Goal: Task Accomplishment & Management: Manage account settings

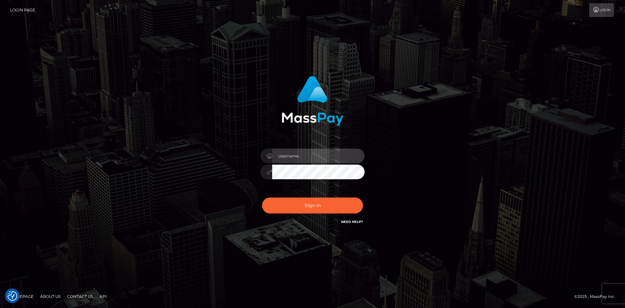
click at [310, 151] on input "text" at bounding box center [318, 156] width 93 height 15
paste input "pranav"
type input "pranav"
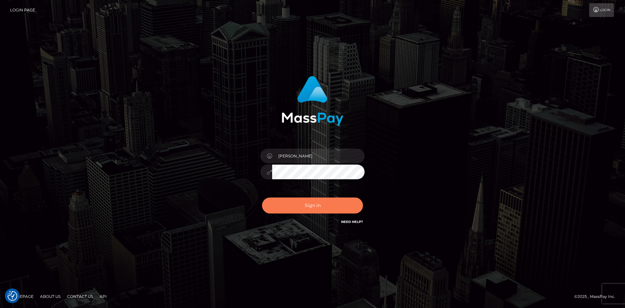
click at [315, 205] on button "Sign in" at bounding box center [312, 205] width 101 height 16
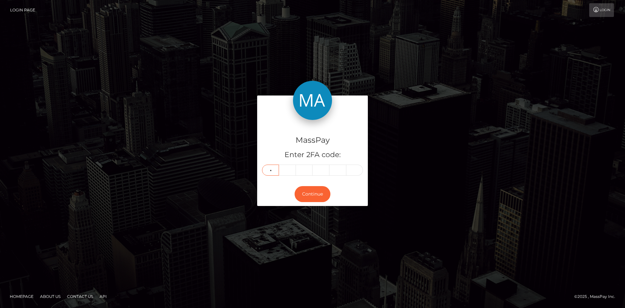
type input "4"
type input "7"
type input "1"
type input "2"
type input "5"
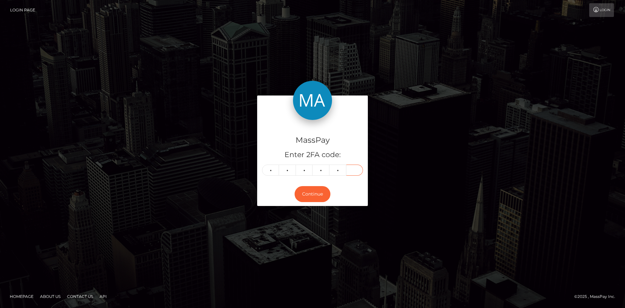
type input "8"
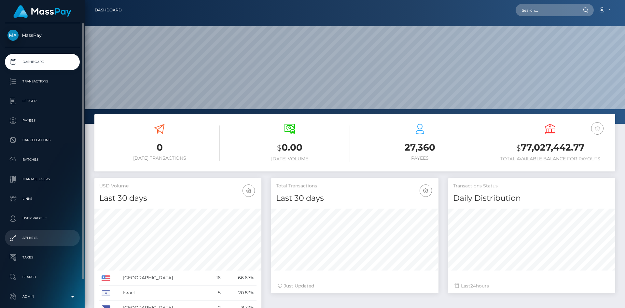
scroll to position [31, 0]
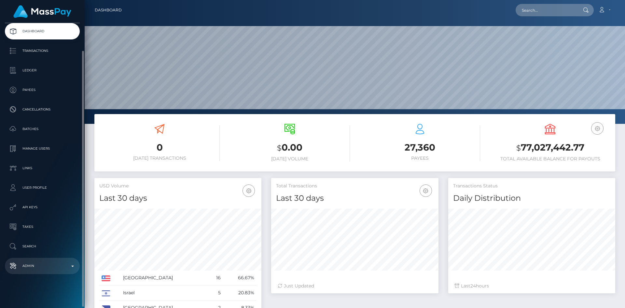
click at [39, 262] on p "Admin" at bounding box center [42, 266] width 70 height 10
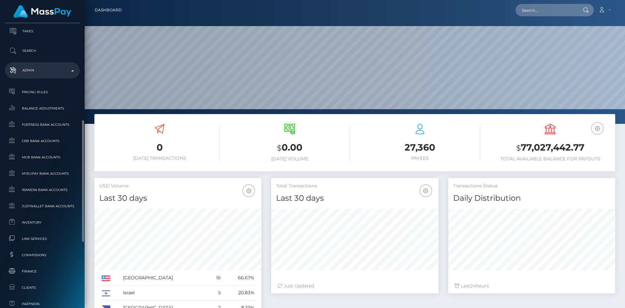
scroll to position [377, 0]
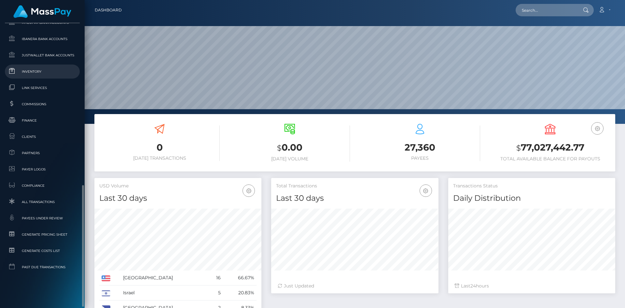
click at [37, 76] on link "Inventory" at bounding box center [42, 71] width 75 height 14
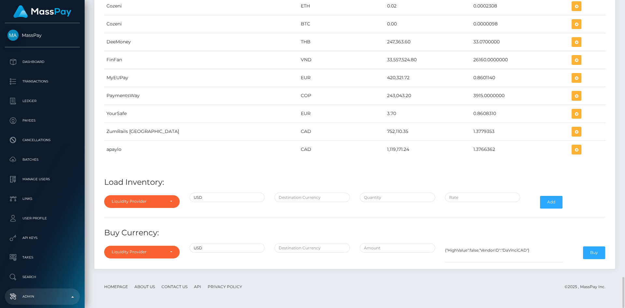
scroll to position [2637, 0]
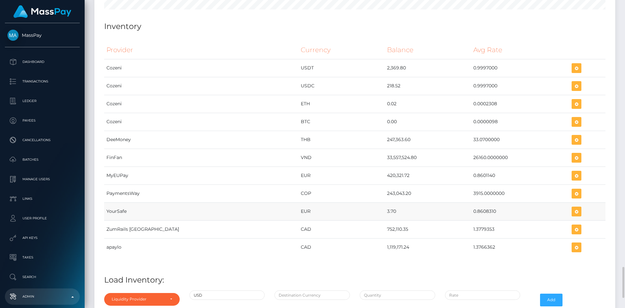
drag, startPoint x: 342, startPoint y: 212, endPoint x: 352, endPoint y: 212, distance: 9.8
click at [385, 212] on td "3.70" at bounding box center [428, 211] width 86 height 18
copy td "3.70"
drag, startPoint x: 446, startPoint y: 212, endPoint x: 469, endPoint y: 211, distance: 22.8
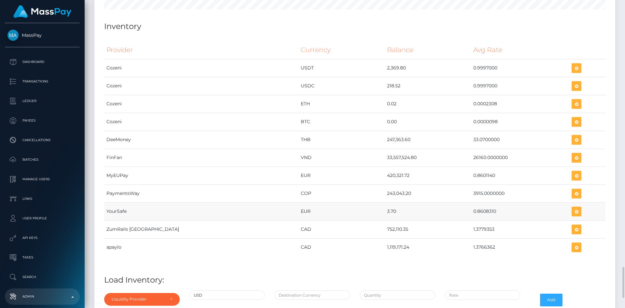
click at [471, 211] on td "0.8608310" at bounding box center [520, 211] width 98 height 18
copy td "0.8608310"
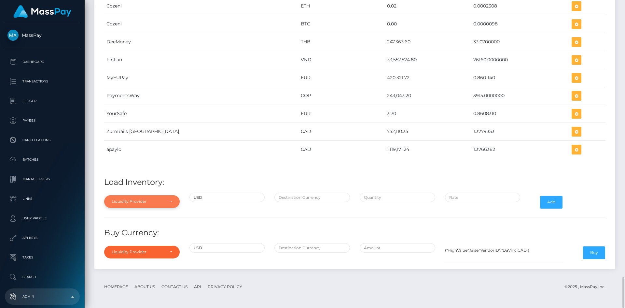
click at [155, 200] on div "Liquidity Provider" at bounding box center [138, 201] width 53 height 5
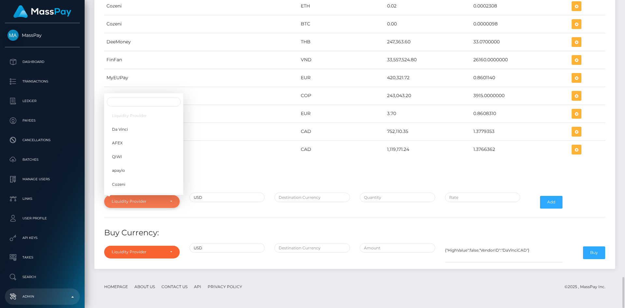
scroll to position [2969, 521]
click at [235, 177] on h4 "Load Inventory:" at bounding box center [355, 182] width 502 height 11
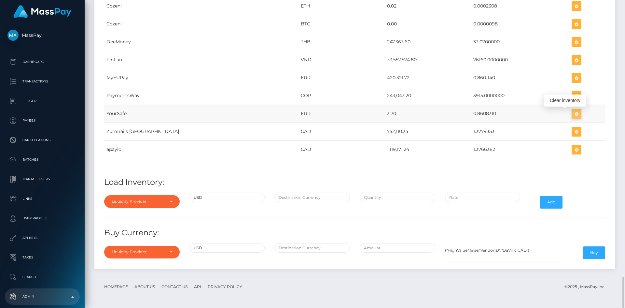
click at [573, 112] on icon "button" at bounding box center [577, 114] width 8 height 8
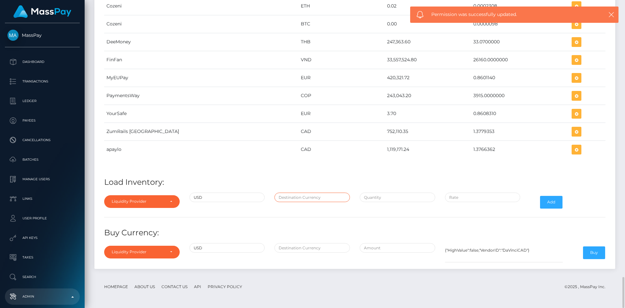
click at [293, 199] on input "text" at bounding box center [313, 197] width 76 height 9
type input "EUR"
click at [377, 199] on input "text" at bounding box center [398, 197] width 76 height 9
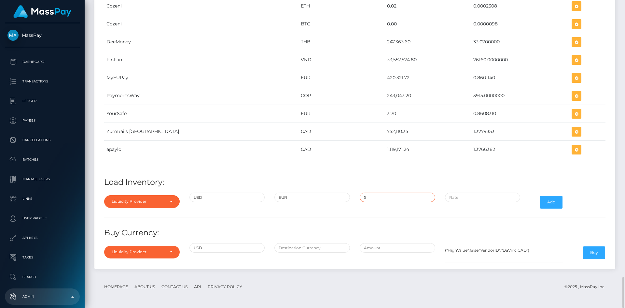
click at [372, 196] on input "$" at bounding box center [398, 197] width 76 height 9
paste input "300,000.0000000"
type input "$300,000.0000000"
click at [472, 200] on input "$" at bounding box center [483, 197] width 76 height 9
paste input "0.8505611"
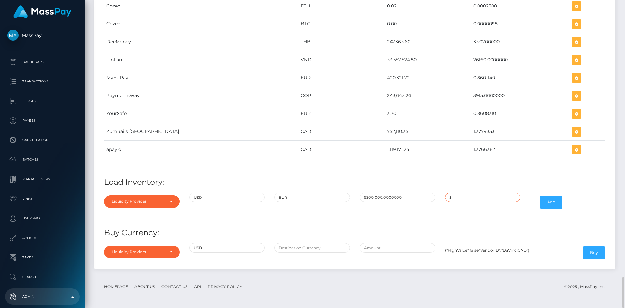
type input "$0.8505611"
click at [553, 204] on button "Add" at bounding box center [551, 202] width 22 height 12
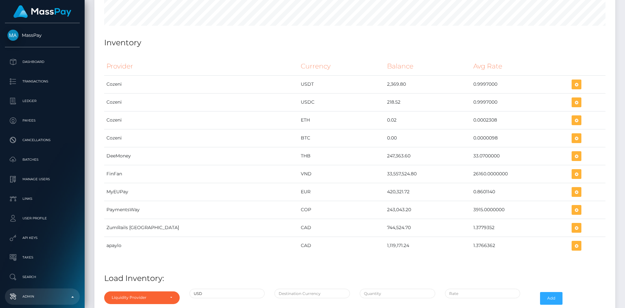
scroll to position [2702, 0]
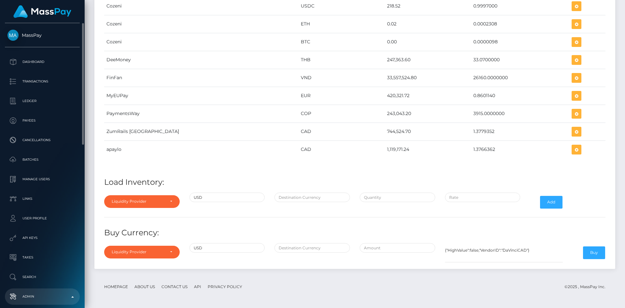
click at [36, 294] on p "Admin" at bounding box center [42, 297] width 70 height 10
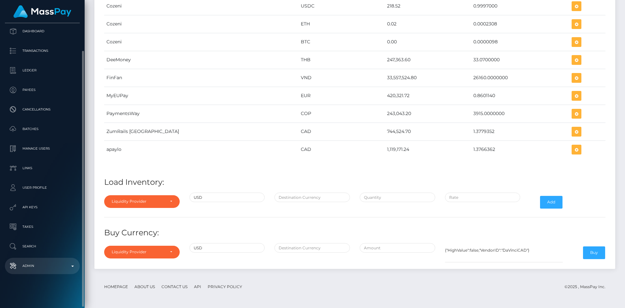
click at [40, 261] on p "Admin" at bounding box center [42, 266] width 70 height 10
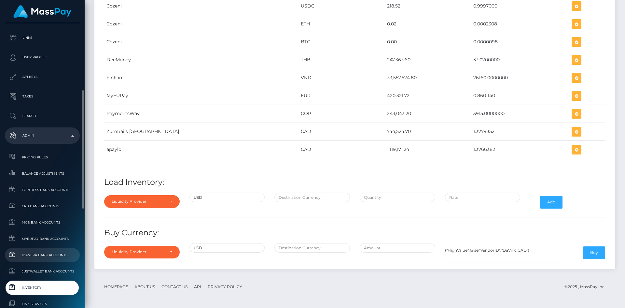
scroll to position [259, 0]
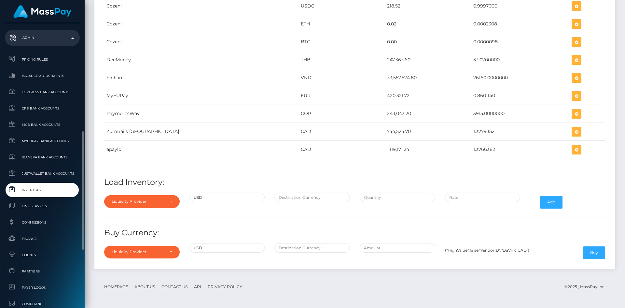
click at [31, 191] on span "Inventory" at bounding box center [42, 189] width 70 height 7
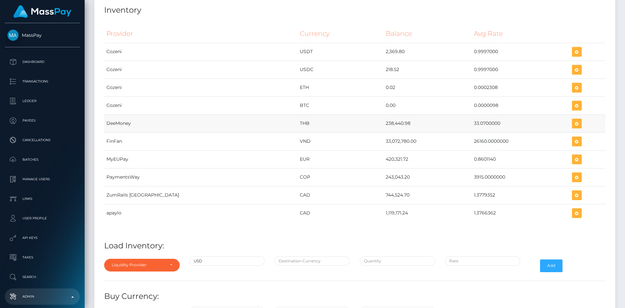
scroll to position [2702, 0]
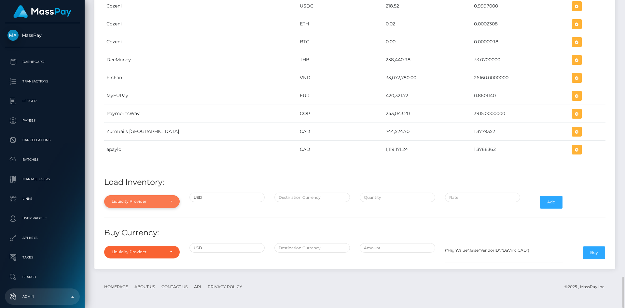
click at [155, 202] on div "Liquidity Provider" at bounding box center [138, 201] width 53 height 5
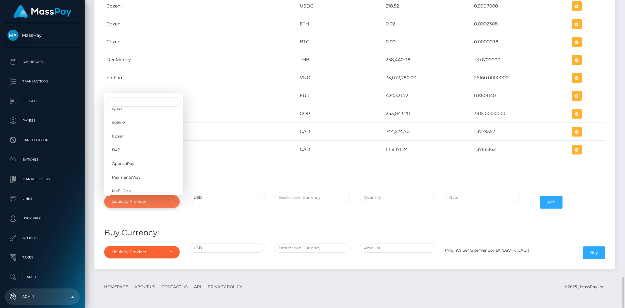
scroll to position [103, 0]
click at [125, 147] on span "YourSafe" at bounding box center [120, 150] width 17 height 6
select select "YourSafe"
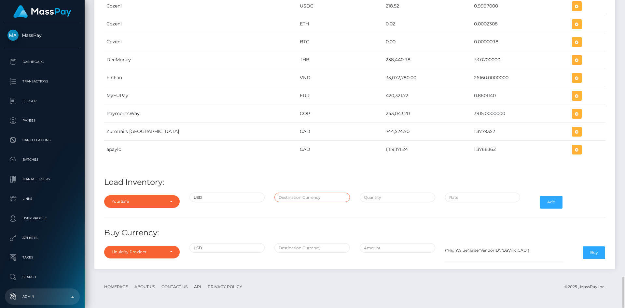
click at [301, 197] on input "text" at bounding box center [313, 197] width 76 height 9
type input "EUR"
drag, startPoint x: 416, startPoint y: 201, endPoint x: 412, endPoint y: 200, distance: 3.6
click at [416, 201] on input "text" at bounding box center [398, 197] width 76 height 9
click at [396, 202] on input "$" at bounding box center [398, 197] width 76 height 9
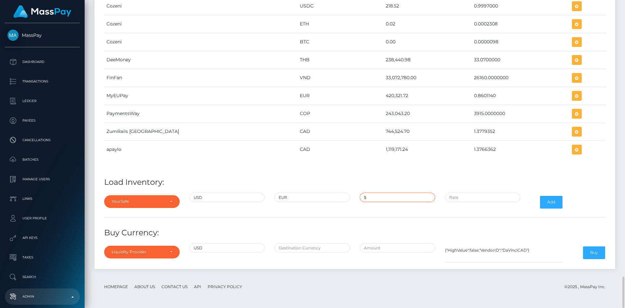
paste input "300,000.0000000"
type input "$300,000.0000000"
click at [486, 199] on input "$" at bounding box center [483, 197] width 76 height 9
paste input "0.8505611"
type input "$0.8505611"
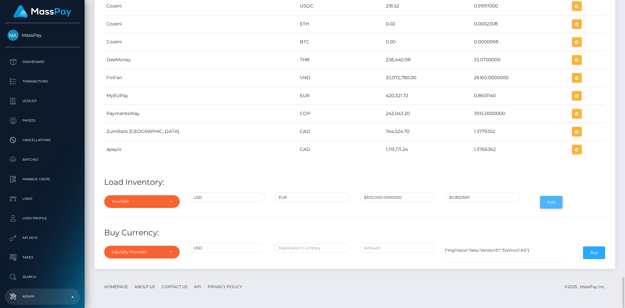
click at [549, 204] on button "Add" at bounding box center [551, 202] width 22 height 12
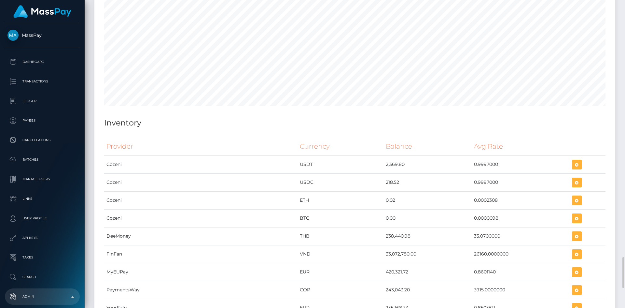
scroll to position [2704, 0]
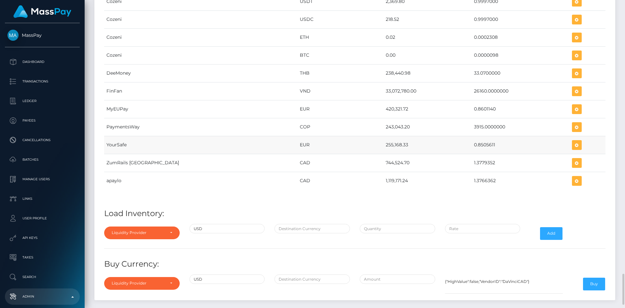
drag, startPoint x: 340, startPoint y: 145, endPoint x: 364, endPoint y: 144, distance: 23.8
click at [384, 144] on td "255,168.33" at bounding box center [428, 145] width 88 height 18
click at [573, 147] on icon "button" at bounding box center [577, 145] width 8 height 8
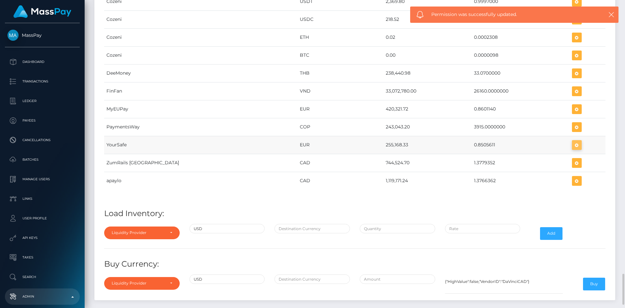
click at [573, 147] on icon "button" at bounding box center [577, 145] width 8 height 8
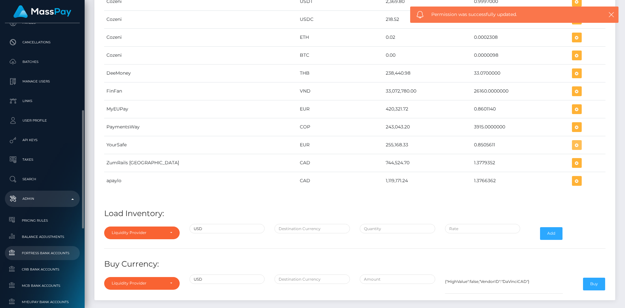
scroll to position [228, 0]
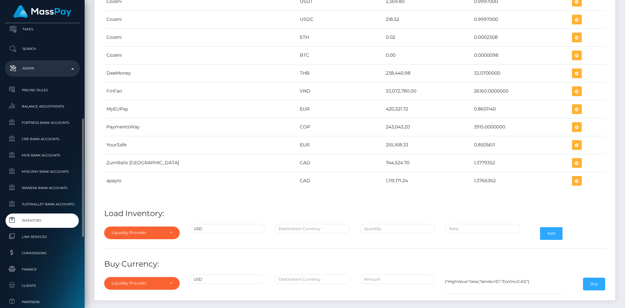
click at [27, 73] on p "Admin" at bounding box center [42, 69] width 70 height 10
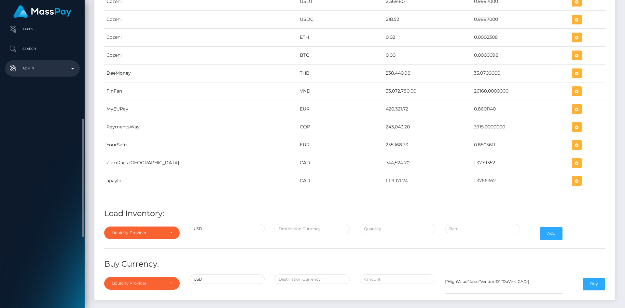
click at [30, 67] on p "Admin" at bounding box center [42, 69] width 70 height 10
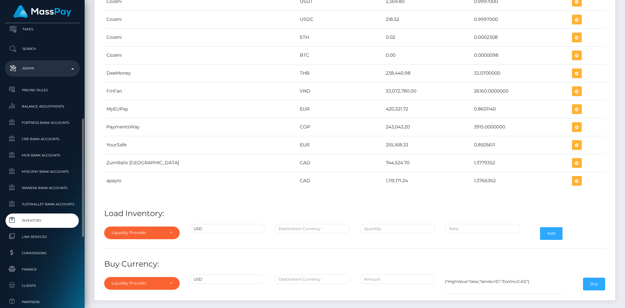
click at [38, 219] on span "Inventory" at bounding box center [42, 220] width 70 height 7
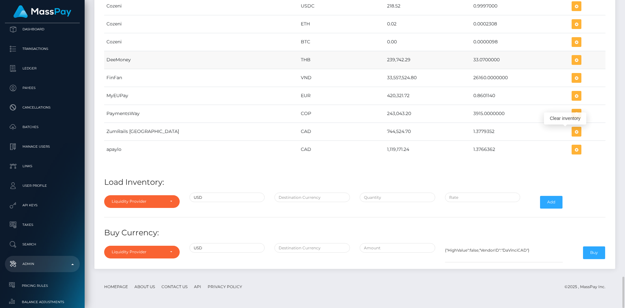
scroll to position [2936, 521]
click at [144, 203] on div "Liquidity Provider" at bounding box center [138, 201] width 53 height 5
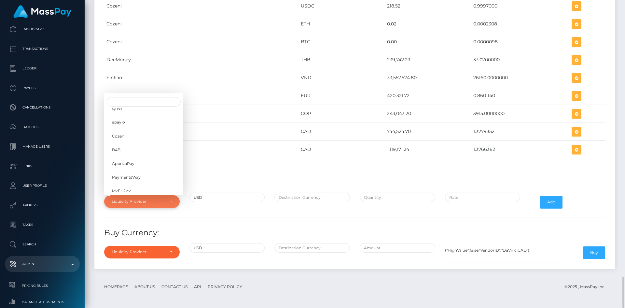
scroll to position [103, 0]
click at [127, 148] on span "YourSafe" at bounding box center [120, 150] width 17 height 6
select select "YourSafe"
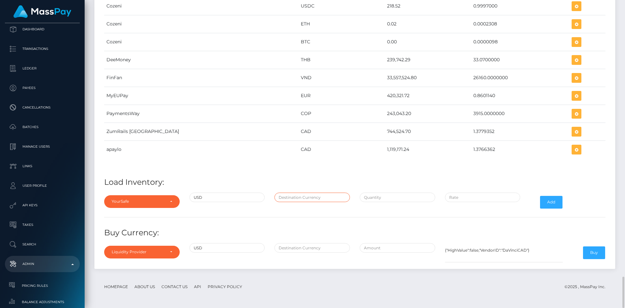
drag, startPoint x: 293, startPoint y: 195, endPoint x: 302, endPoint y: 208, distance: 16.0
click at [293, 195] on input "text" at bounding box center [313, 197] width 76 height 9
type input "EUR"
click at [381, 199] on input "text" at bounding box center [398, 197] width 76 height 9
click at [371, 201] on input "text" at bounding box center [398, 197] width 76 height 9
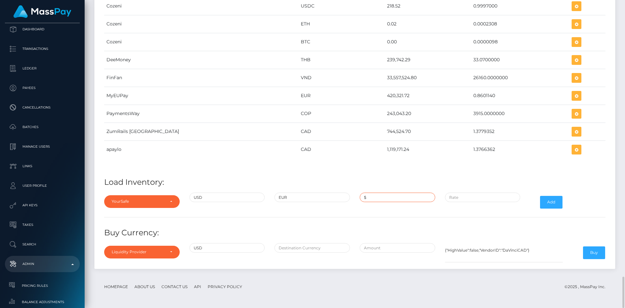
paste input "298,526.1000000"
type input "$298,526.1000000"
click at [496, 194] on input "$" at bounding box center [483, 197] width 76 height 9
paste input "0.8505611"
type input "$0.8505611"
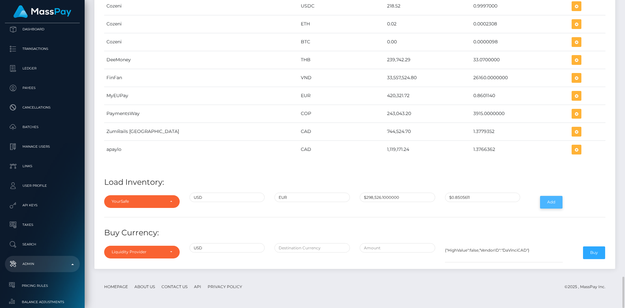
click at [551, 202] on button "Add" at bounding box center [551, 202] width 22 height 12
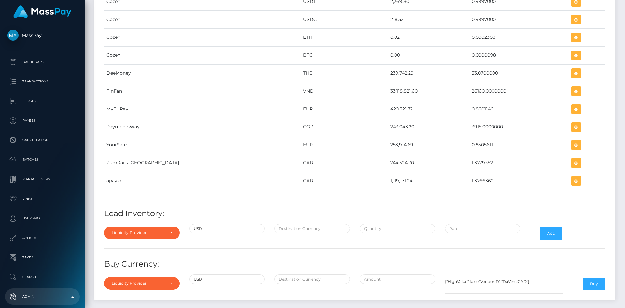
scroll to position [2735, 0]
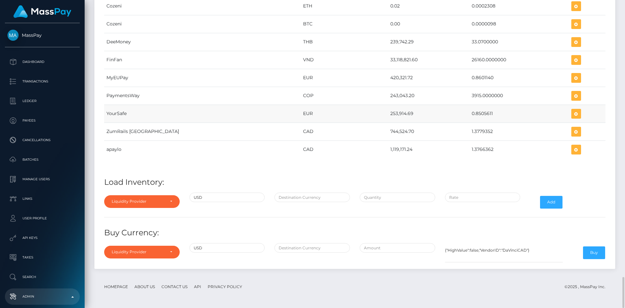
drag, startPoint x: 342, startPoint y: 113, endPoint x: 368, endPoint y: 113, distance: 26.1
click at [368, 113] on tr "YourSafe EUR 253,914.69 0.8505611" at bounding box center [355, 114] width 502 height 18
copy tr "253,914.69"
click at [341, 115] on td "EUR" at bounding box center [344, 114] width 87 height 18
drag, startPoint x: 342, startPoint y: 111, endPoint x: 368, endPoint y: 113, distance: 26.8
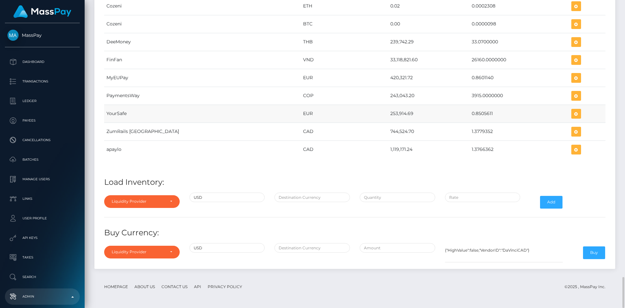
click at [368, 113] on tr "YourSafe EUR 253,914.69 0.8505611" at bounding box center [355, 114] width 502 height 18
copy tr "253,914.69"
drag, startPoint x: 442, startPoint y: 115, endPoint x: 468, endPoint y: 113, distance: 25.5
click at [470, 113] on td "0.8505611" at bounding box center [520, 114] width 100 height 18
copy td "0.8505611"
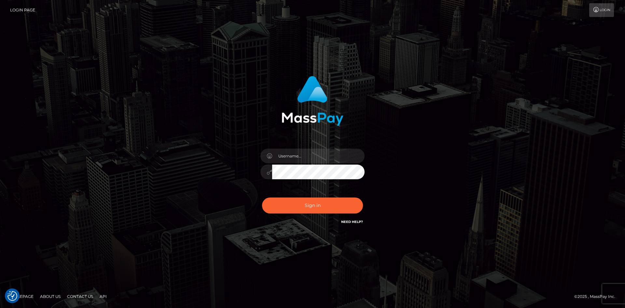
click at [186, 196] on div "Sign in" at bounding box center [312, 154] width 371 height 166
click at [134, 260] on div "Sign in" at bounding box center [312, 154] width 625 height 264
